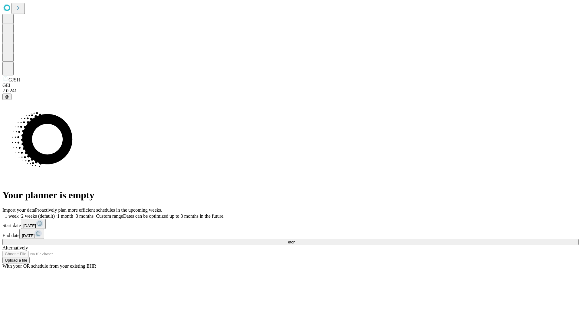
click at [296, 240] on span "Fetch" at bounding box center [291, 242] width 10 height 5
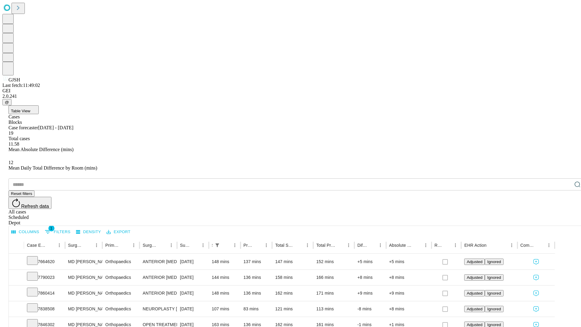
click at [30, 109] on span "Table View" at bounding box center [20, 111] width 19 height 5
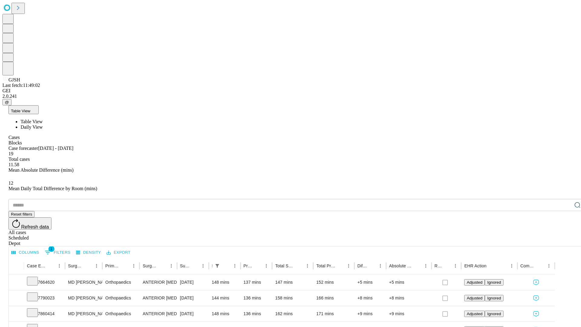
click at [43, 124] on span "Daily View" at bounding box center [32, 126] width 22 height 5
